Goal: Navigation & Orientation: Find specific page/section

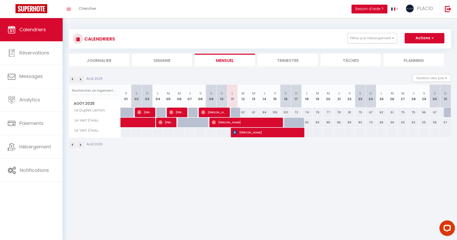
click at [90, 40] on h3 "CALENDRIERS" at bounding box center [99, 39] width 32 height 12
click at [75, 38] on div at bounding box center [78, 39] width 10 height 10
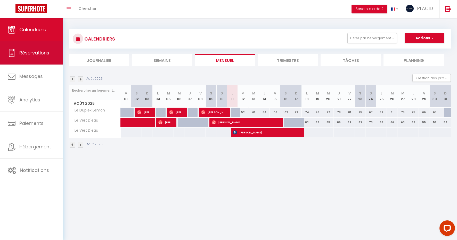
click at [36, 55] on span "Réservations" at bounding box center [34, 53] width 30 height 6
select select "not_cancelled"
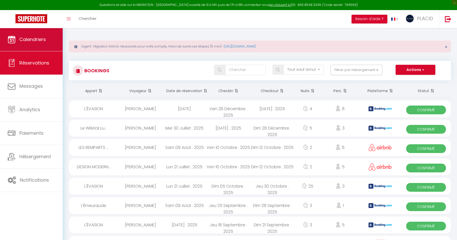
click at [38, 45] on link "Calendriers" at bounding box center [31, 39] width 63 height 23
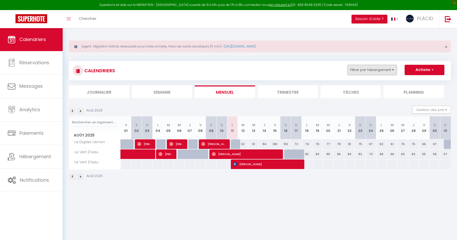
click at [364, 66] on button "Filtrer par hébergement" at bounding box center [372, 70] width 50 height 10
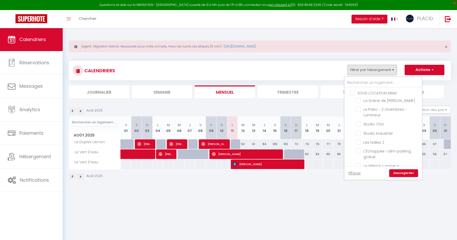
click at [351, 92] on input "SOUS-LOCATION MDM" at bounding box center [388, 92] width 77 height 5
checkbox input "true"
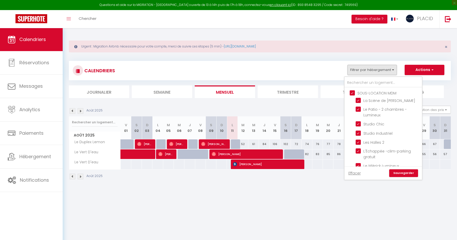
checkbox input "true"
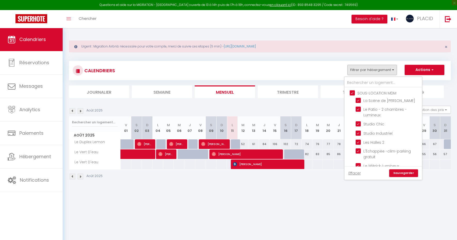
checkbox input "true"
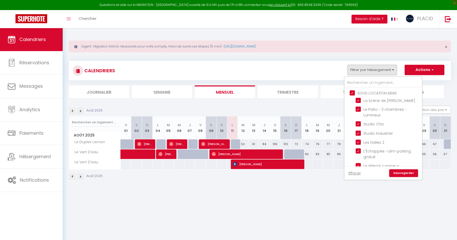
checkbox input "true"
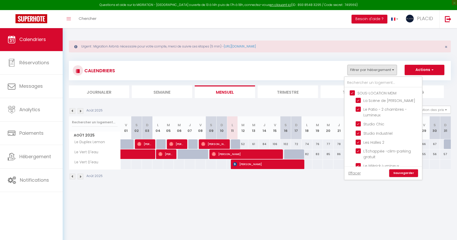
checkbox input "true"
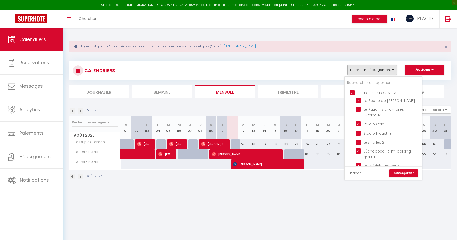
checkbox input "true"
checkbox input "false"
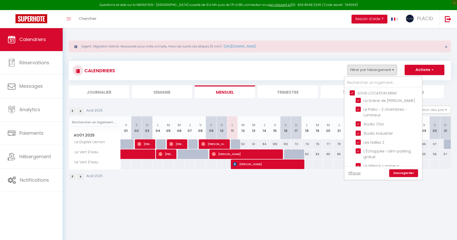
checkbox input "false"
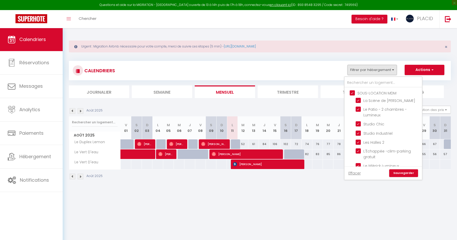
checkbox input "false"
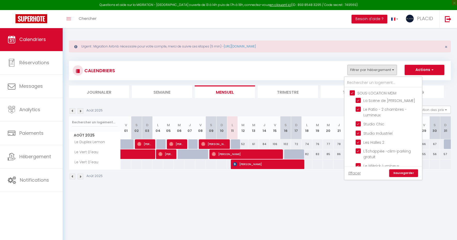
checkbox input "false"
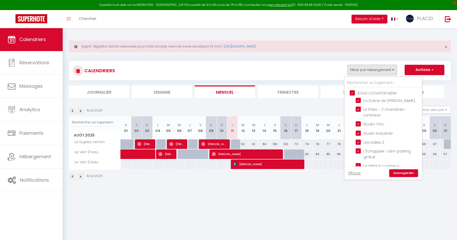
checkbox input "false"
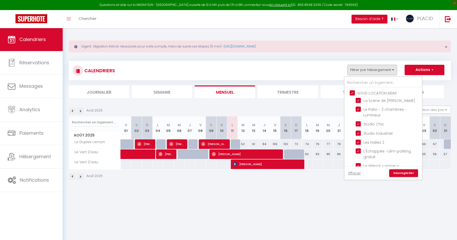
checkbox input "false"
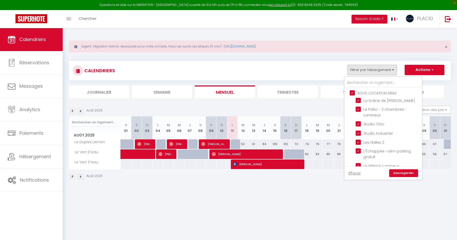
checkbox input "false"
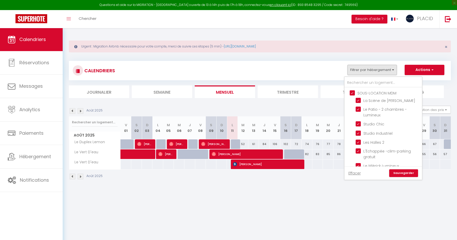
checkbox input "false"
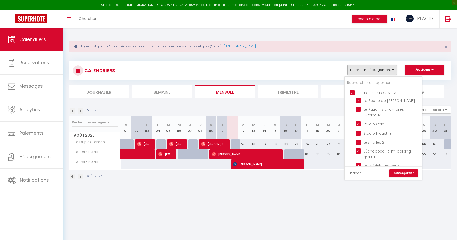
checkbox input "false"
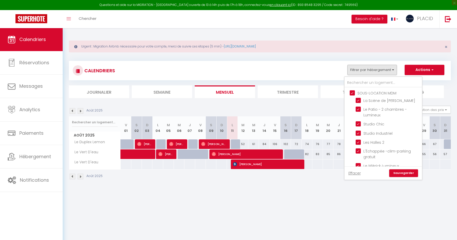
checkbox input "false"
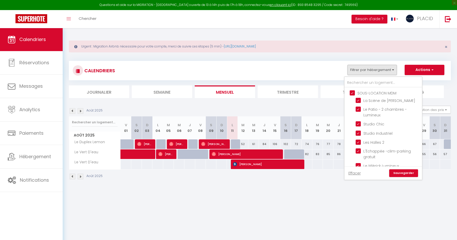
checkbox input "false"
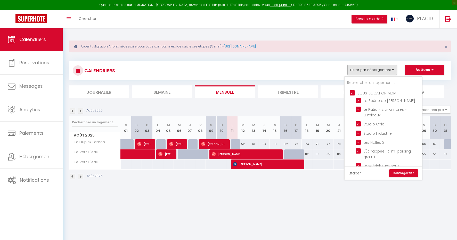
checkbox input "false"
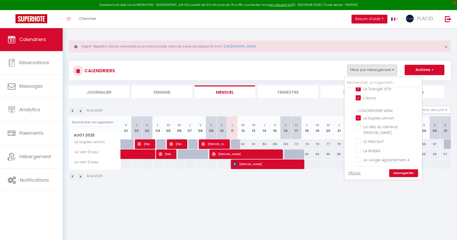
scroll to position [220, 0]
click at [353, 113] on input "CONCIERGERIE MDM" at bounding box center [388, 112] width 77 height 5
checkbox input "true"
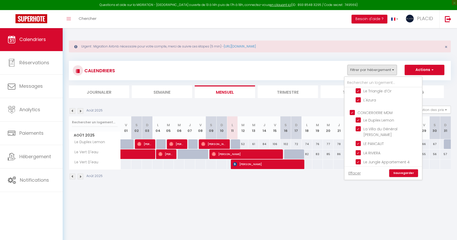
checkbox input "true"
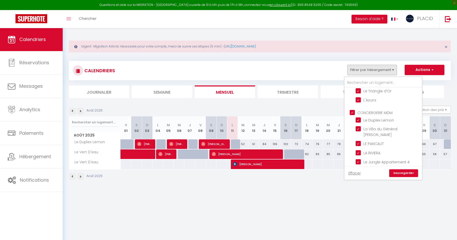
checkbox input "true"
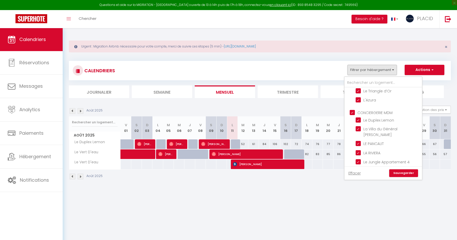
checkbox input "true"
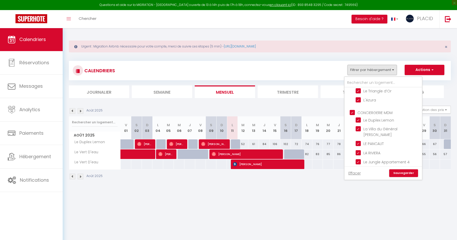
checkbox input "true"
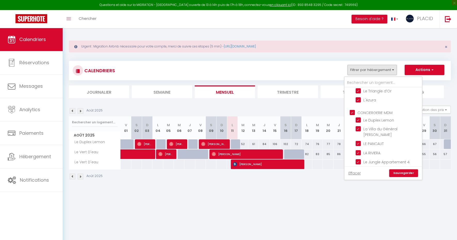
checkbox input "true"
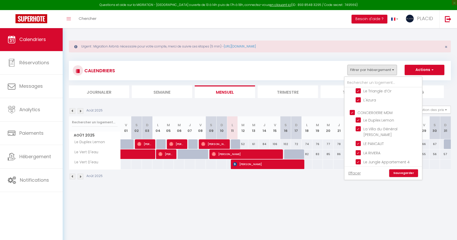
checkbox input "true"
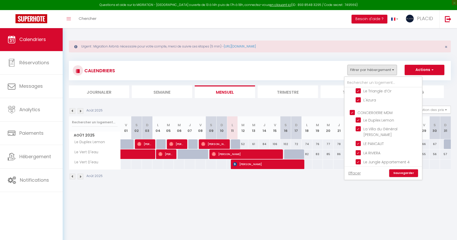
checkbox input "true"
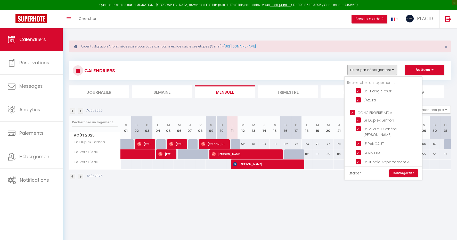
checkbox input "true"
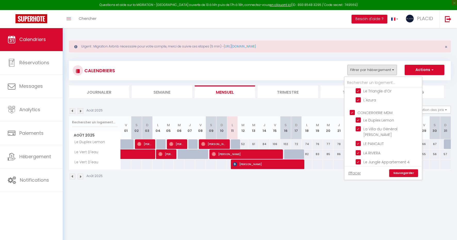
checkbox input "true"
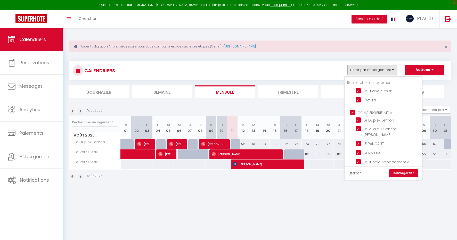
checkbox input "true"
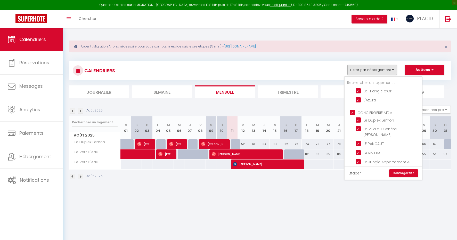
checkbox input "true"
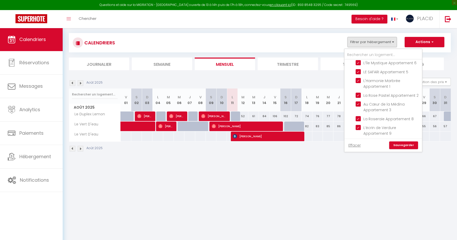
scroll to position [28, 0]
click at [410, 144] on link "Sauvegarder" at bounding box center [403, 145] width 29 height 8
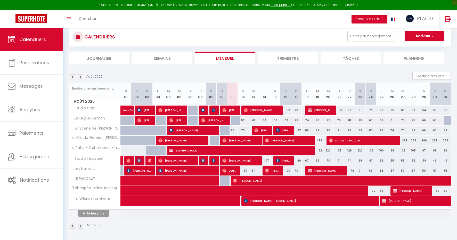
scroll to position [34, 0]
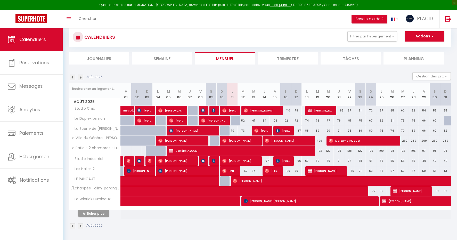
click at [100, 213] on button "Afficher plus" at bounding box center [93, 213] width 31 height 7
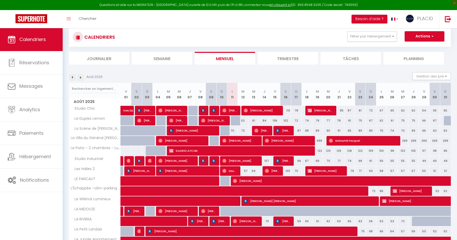
click at [231, 91] on th "L 11" at bounding box center [232, 94] width 11 height 23
click at [232, 94] on th "L 11" at bounding box center [232, 94] width 11 height 23
click at [159, 58] on li "Semaine" at bounding box center [162, 58] width 60 height 13
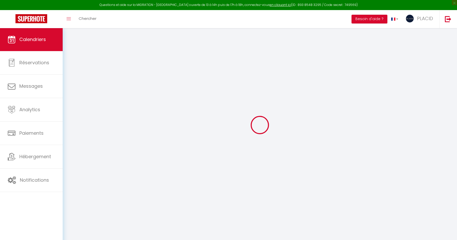
scroll to position [28, 0]
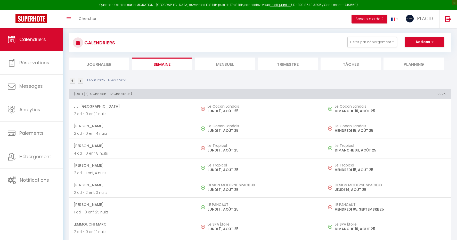
click at [213, 63] on li "Mensuel" at bounding box center [225, 64] width 60 height 13
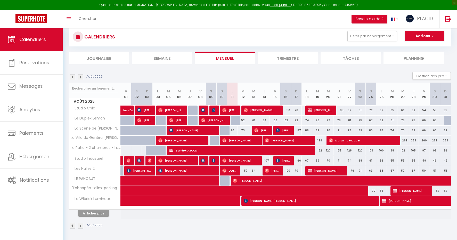
scroll to position [34, 0]
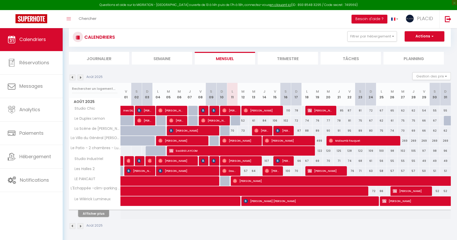
click at [104, 210] on button "Afficher plus" at bounding box center [93, 213] width 31 height 7
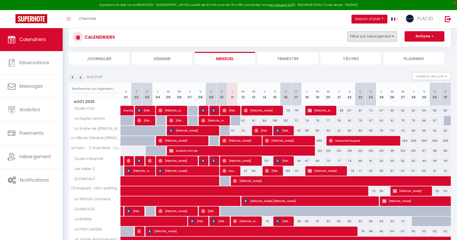
click at [391, 36] on button "Filtrer par hébergement" at bounding box center [372, 36] width 50 height 10
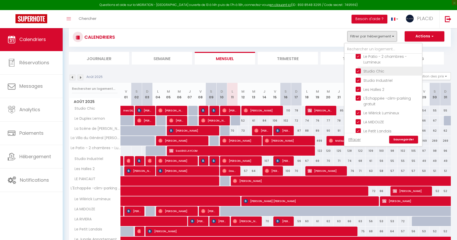
scroll to position [0, 0]
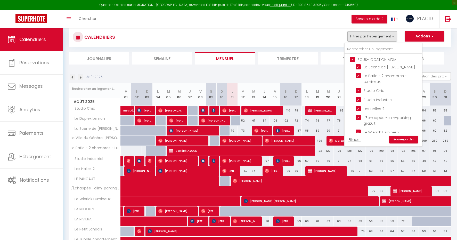
click at [353, 60] on input "SOUS-LOCATION MDM" at bounding box center [388, 58] width 77 height 5
checkbox input "false"
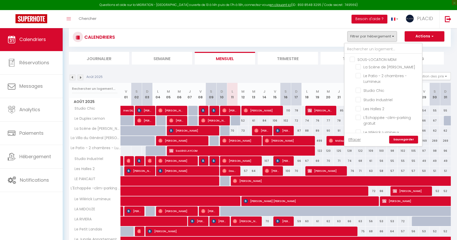
checkbox input "false"
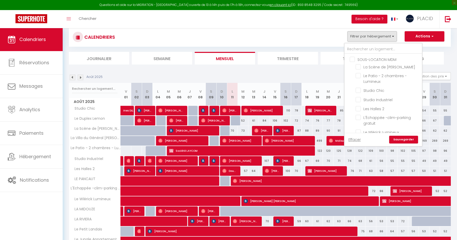
checkbox input "false"
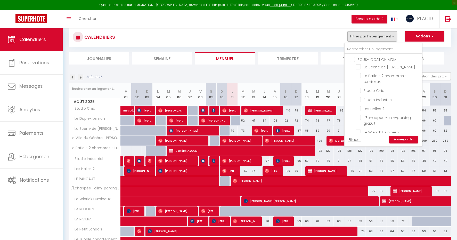
checkbox input "false"
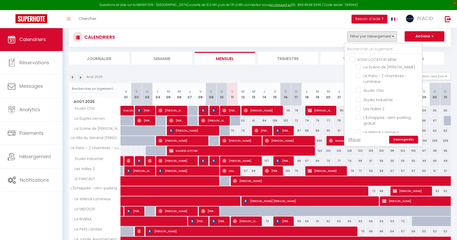
checkbox input "false"
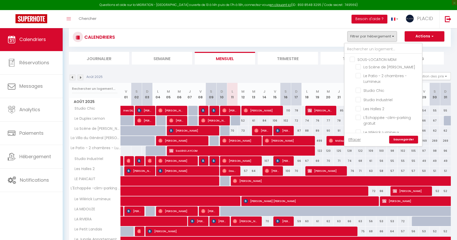
checkbox input "false"
click at [352, 58] on input "SOUS-LOCATION MDM" at bounding box center [388, 58] width 77 height 5
checkbox input "true"
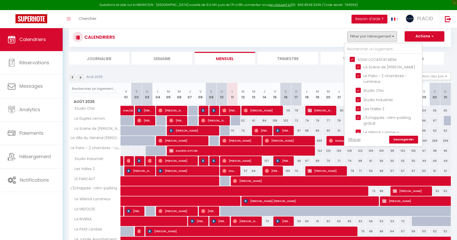
checkbox input "true"
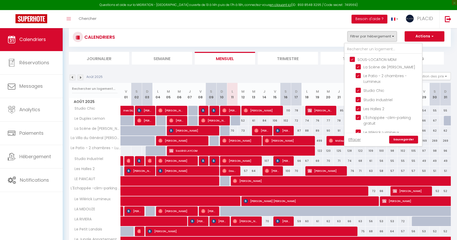
checkbox input "true"
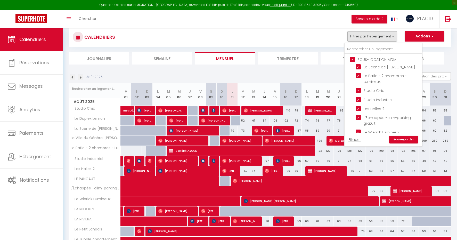
checkbox input "true"
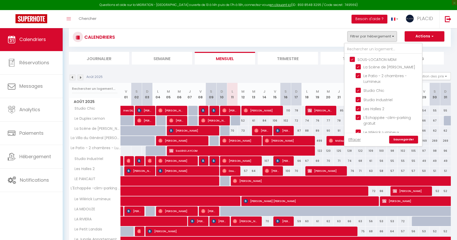
checkbox input "true"
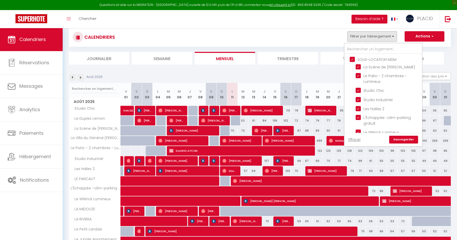
checkbox input "true"
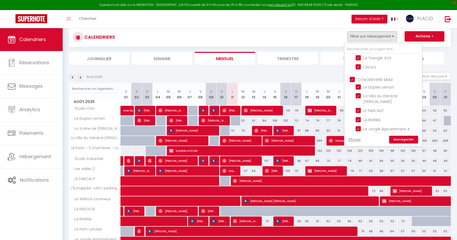
scroll to position [221, 0]
click at [354, 78] on input "CONCIERGERIE MDM" at bounding box center [388, 77] width 77 height 5
checkbox input "false"
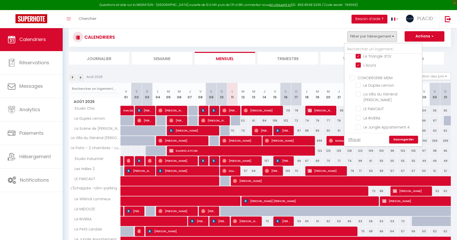
checkbox input "false"
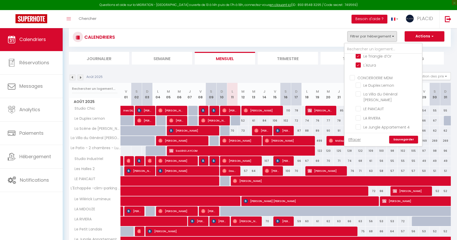
checkbox input "false"
click at [407, 140] on link "Sauvegarder" at bounding box center [403, 140] width 29 height 8
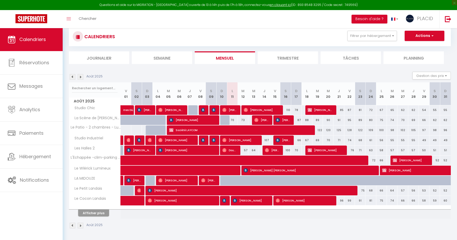
scroll to position [34, 0]
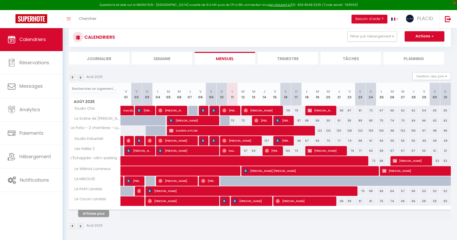
click at [103, 214] on button "Afficher plus" at bounding box center [93, 213] width 31 height 7
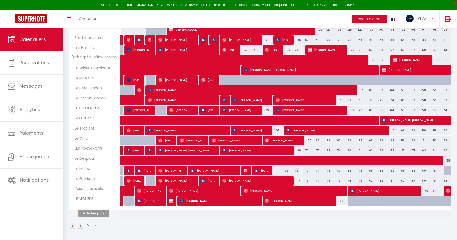
scroll to position [134, 0]
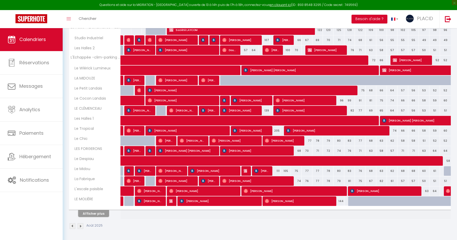
click at [105, 215] on button "Afficher plus" at bounding box center [93, 213] width 31 height 7
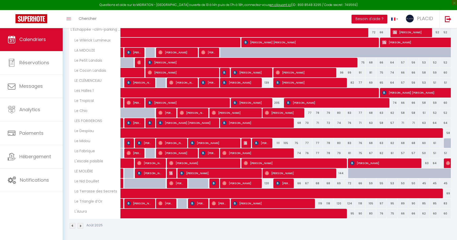
scroll to position [162, 0]
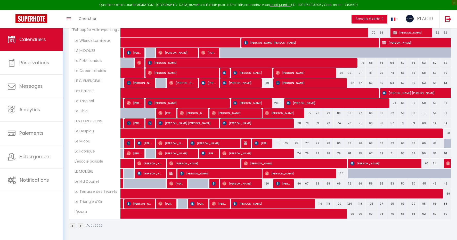
click at [168, 194] on span at bounding box center [305, 194] width 356 height 10
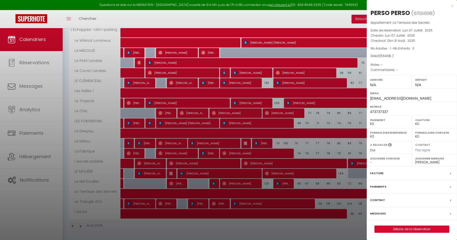
click at [178, 221] on div at bounding box center [228, 120] width 457 height 240
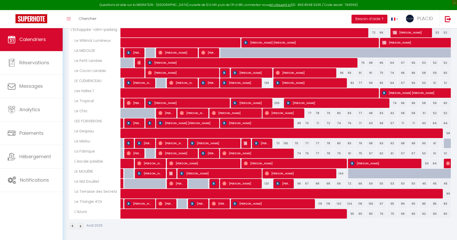
click at [219, 129] on span at bounding box center [305, 133] width 356 height 10
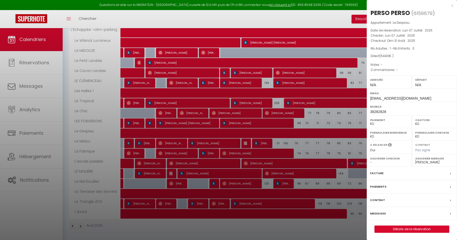
click at [188, 230] on div at bounding box center [228, 120] width 457 height 240
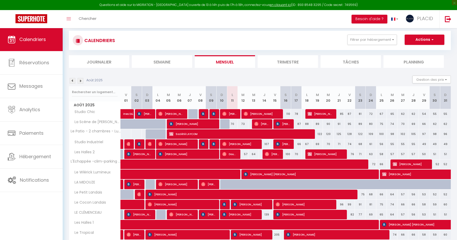
scroll to position [30, 0]
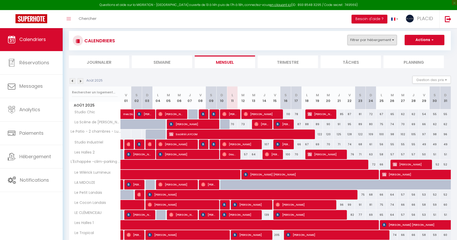
click at [359, 42] on button "Filtrer par hébergement" at bounding box center [372, 40] width 50 height 10
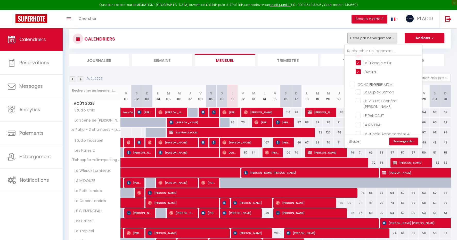
scroll to position [224, 0]
click at [352, 77] on input "CONCIERGERIE MDM" at bounding box center [388, 76] width 77 height 5
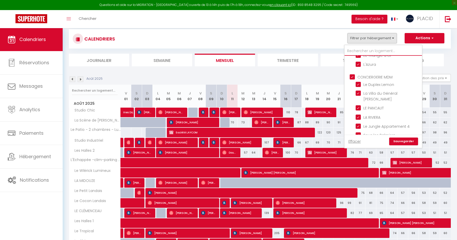
click at [373, 49] on input "text" at bounding box center [383, 50] width 77 height 9
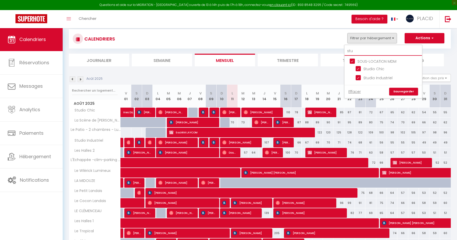
scroll to position [0, 0]
click at [353, 60] on input "SOUS-LOCATION MDM" at bounding box center [388, 60] width 77 height 5
click at [360, 80] on input "Studio Industriel" at bounding box center [388, 77] width 64 height 5
click at [407, 92] on link "Sauvegarder" at bounding box center [403, 92] width 29 height 8
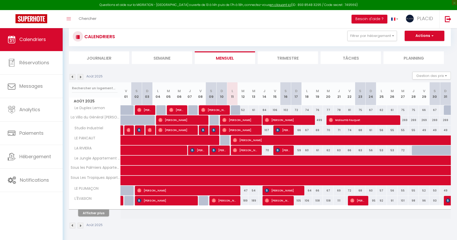
scroll to position [34, 0]
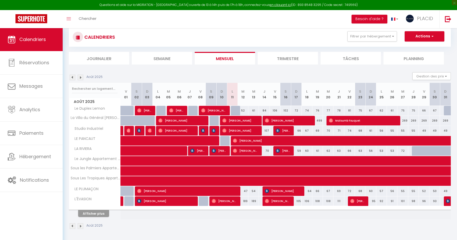
click at [253, 130] on span "[PERSON_NAME]" at bounding box center [239, 131] width 35 height 10
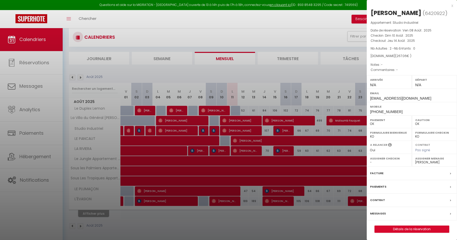
click at [215, 130] on div at bounding box center [228, 120] width 457 height 240
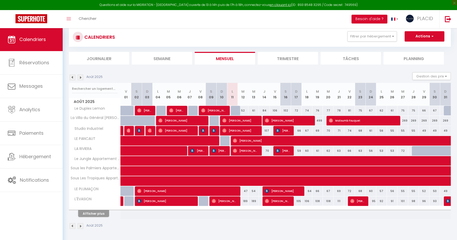
click at [215, 130] on img at bounding box center [214, 130] width 4 height 4
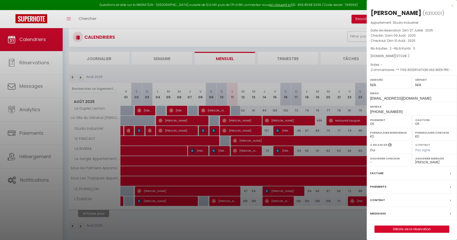
click at [206, 129] on div at bounding box center [228, 120] width 457 height 240
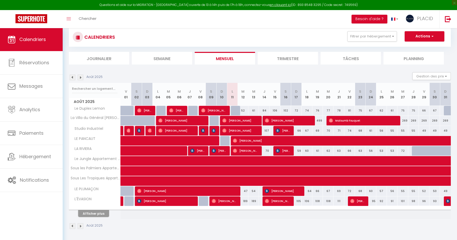
click at [206, 130] on div "55" at bounding box center [211, 131] width 11 height 10
click at [204, 131] on img at bounding box center [203, 130] width 4 height 4
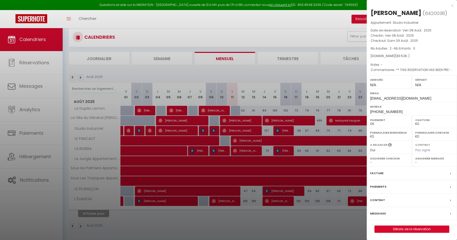
click at [192, 129] on div at bounding box center [228, 120] width 457 height 240
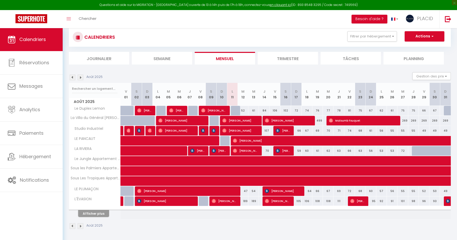
click at [187, 131] on span "[PERSON_NAME]" at bounding box center [175, 131] width 35 height 10
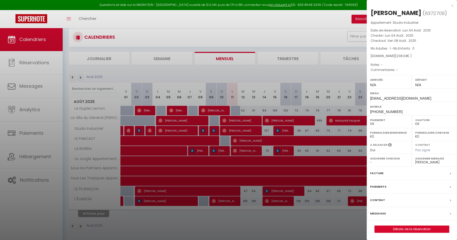
click at [452, 5] on div "x" at bounding box center [410, 6] width 86 height 6
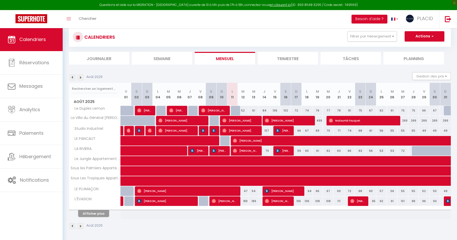
click at [161, 131] on img at bounding box center [160, 130] width 4 height 4
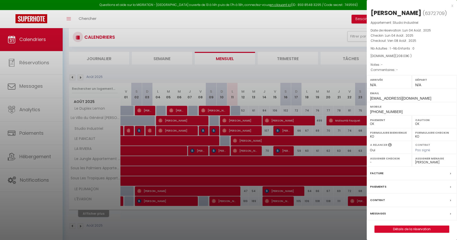
click at [153, 131] on div at bounding box center [228, 120] width 457 height 240
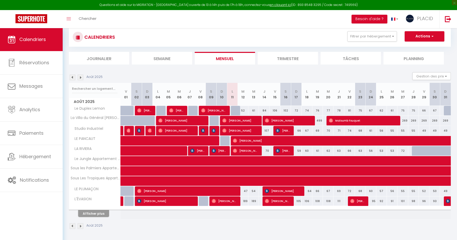
click at [153, 131] on div at bounding box center [149, 131] width 11 height 10
click at [150, 130] on img at bounding box center [150, 130] width 4 height 4
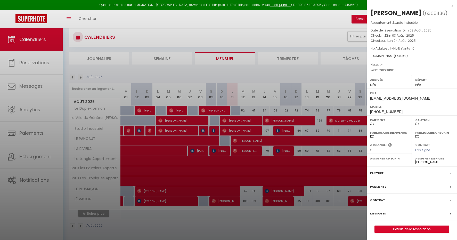
click at [201, 132] on div at bounding box center [228, 120] width 457 height 240
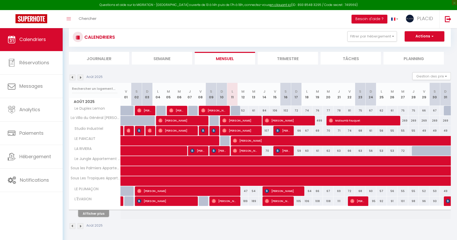
click at [204, 131] on img at bounding box center [203, 130] width 4 height 4
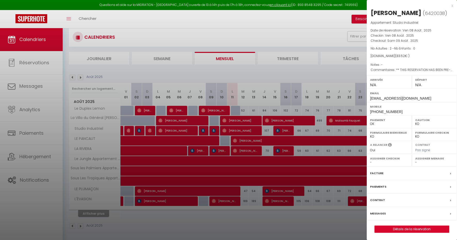
click at [215, 128] on div at bounding box center [228, 120] width 457 height 240
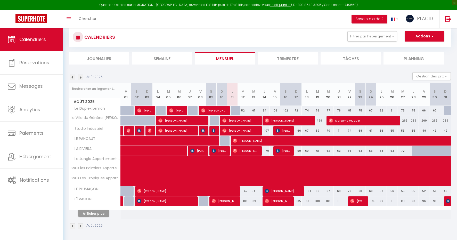
click at [215, 128] on img at bounding box center [214, 130] width 4 height 4
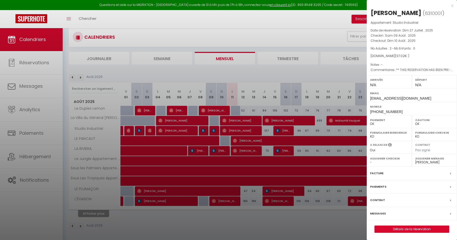
click at [132, 131] on div at bounding box center [228, 120] width 457 height 240
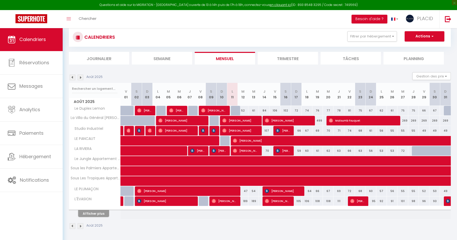
click at [131, 131] on div "42" at bounding box center [136, 131] width 11 height 10
click at [129, 130] on span at bounding box center [129, 131] width 0 height 10
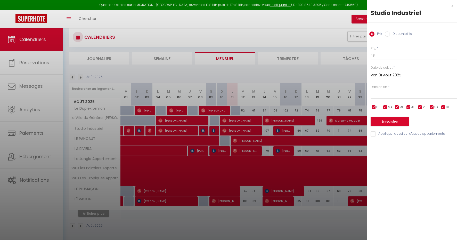
click at [104, 142] on div at bounding box center [228, 120] width 457 height 240
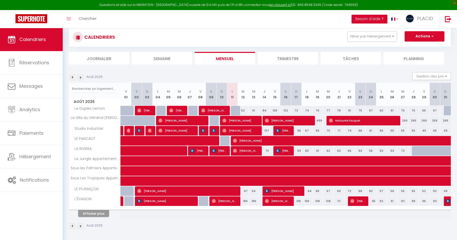
click at [128, 130] on img at bounding box center [129, 130] width 4 height 4
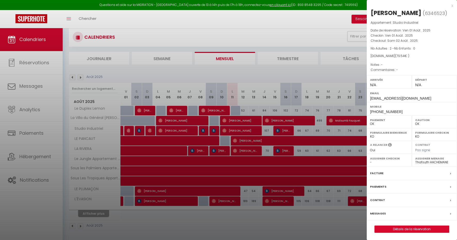
click at [128, 130] on div at bounding box center [228, 120] width 457 height 240
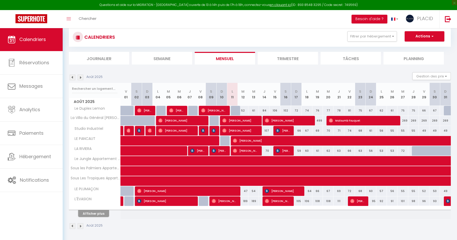
click at [122, 130] on link at bounding box center [122, 131] width 3 height 10
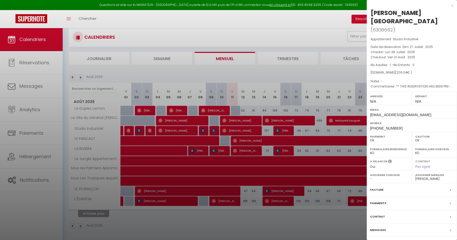
click at [452, 7] on div "x" at bounding box center [410, 6] width 86 height 6
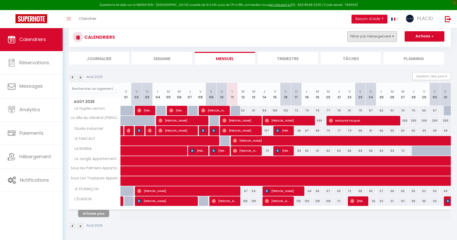
click at [388, 34] on button "Filtrer par hébergement" at bounding box center [372, 36] width 50 height 10
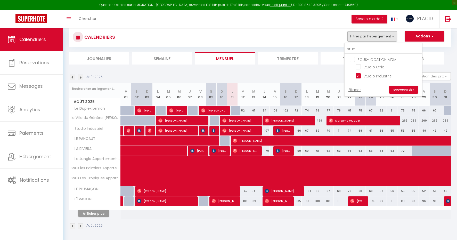
click at [354, 59] on input "SOUS-LOCATION MDM" at bounding box center [388, 58] width 77 height 5
click at [353, 91] on link "Effacer" at bounding box center [354, 90] width 12 height 6
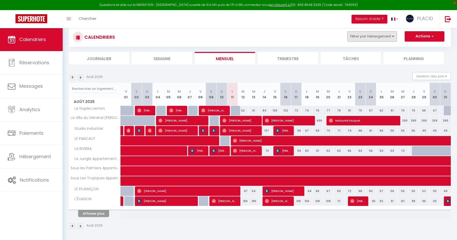
click at [386, 35] on button "Filtrer par hébergement" at bounding box center [372, 36] width 50 height 10
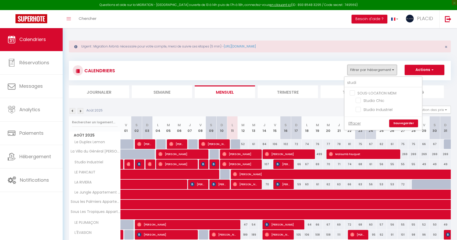
scroll to position [0, 0]
click at [369, 80] on input "studi" at bounding box center [383, 82] width 77 height 9
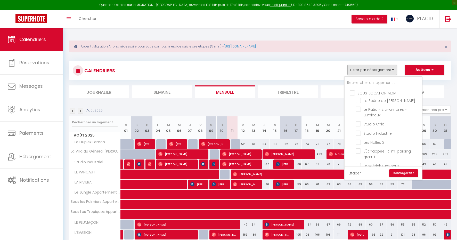
click at [353, 94] on input "SOUS-LOCATION MDM" at bounding box center [388, 92] width 77 height 5
click at [353, 99] on input "CONCIERGERIE MDM" at bounding box center [388, 99] width 77 height 5
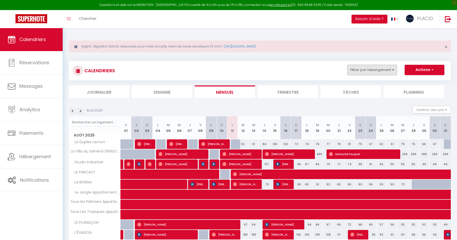
click at [369, 67] on button "Filtrer par hébergement" at bounding box center [372, 70] width 50 height 10
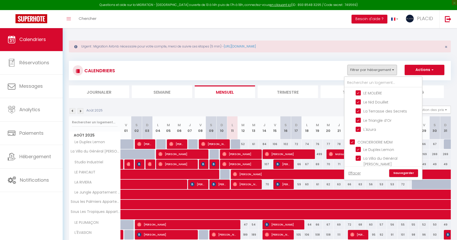
click at [354, 141] on input "CONCIERGERIE MDM" at bounding box center [388, 141] width 77 height 5
click at [353, 95] on input "SOUS-LOCATION MDM" at bounding box center [388, 92] width 77 height 5
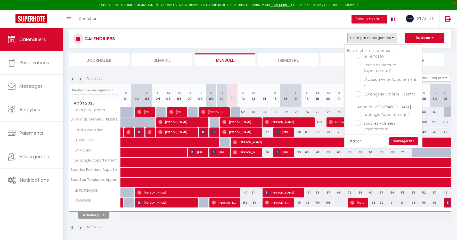
scroll to position [659, 0]
click at [352, 106] on input "Apparts [GEOGRAPHIC_DATA]" at bounding box center [388, 108] width 77 height 5
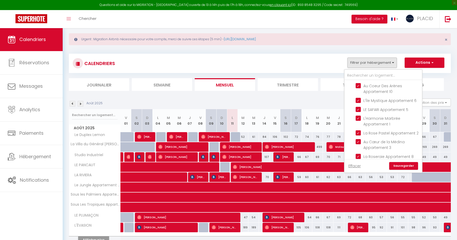
scroll to position [752, 0]
click at [404, 166] on link "Sauvegarder" at bounding box center [403, 166] width 29 height 8
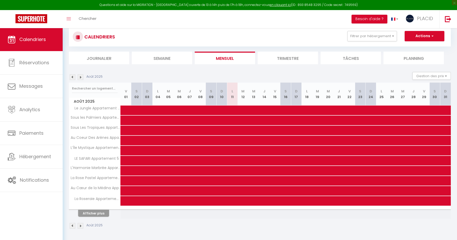
scroll to position [34, 0]
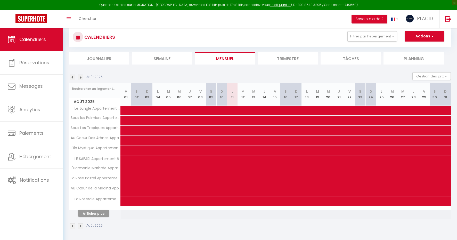
click at [98, 215] on button "Afficher plus" at bounding box center [93, 213] width 31 height 7
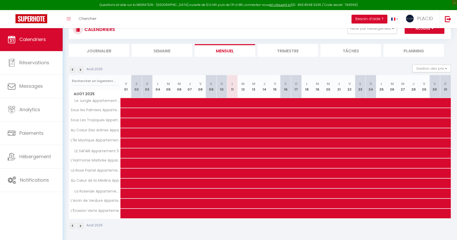
scroll to position [41, 0]
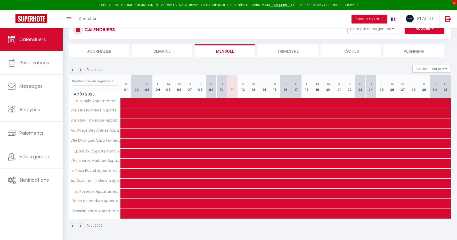
click at [453, 4] on span "×" at bounding box center [454, 2] width 5 height 5
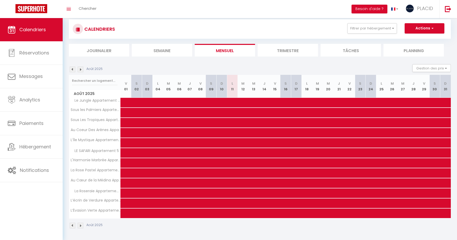
scroll to position [31, 0]
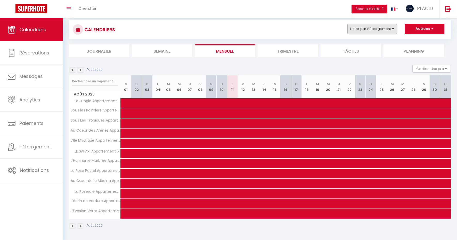
click at [379, 27] on button "Filtrer par hébergement" at bounding box center [372, 29] width 50 height 10
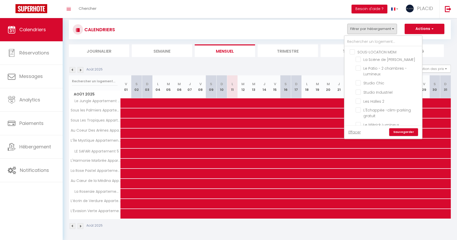
click at [353, 54] on input "SOUS-LOCATION MDM" at bounding box center [388, 51] width 77 height 5
click at [351, 74] on input "CONCIERGERIE MDM" at bounding box center [388, 73] width 77 height 5
click at [410, 134] on link "Sauvegarder" at bounding box center [403, 132] width 29 height 8
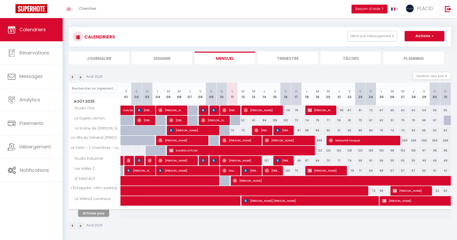
scroll to position [24, 0]
